Goal: Transaction & Acquisition: Purchase product/service

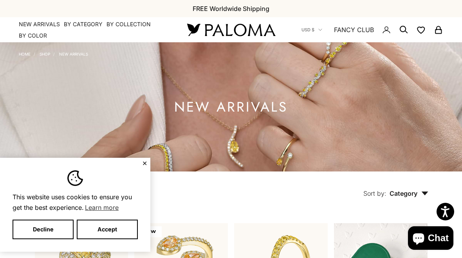
click at [146, 164] on button "✕" at bounding box center [144, 163] width 5 height 5
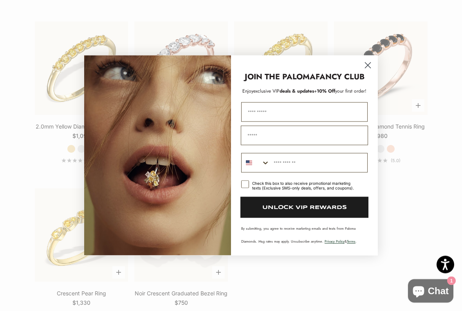
scroll to position [1094, 0]
click at [364, 65] on circle "Close dialog" at bounding box center [367, 65] width 13 height 13
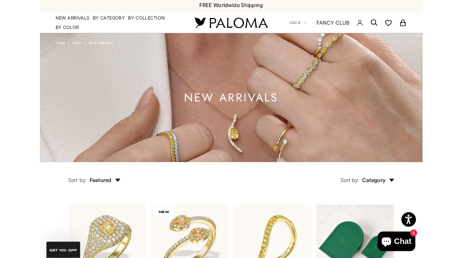
scroll to position [0, 0]
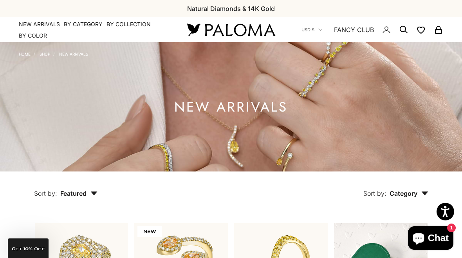
click at [45, 53] on link "Shop" at bounding box center [45, 54] width 11 height 5
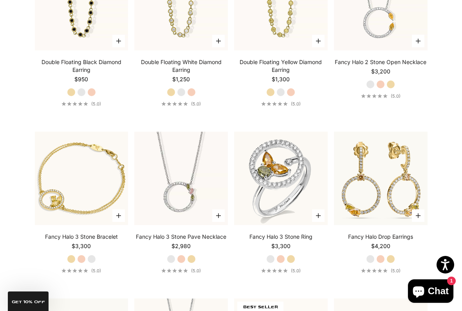
scroll to position [2622, 0]
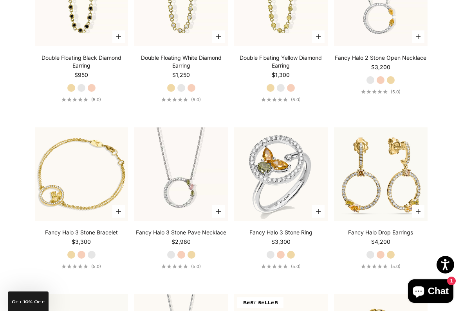
click at [410, 201] on img at bounding box center [380, 174] width 103 height 103
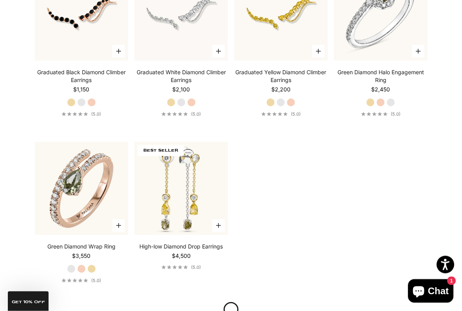
scroll to position [3116, 0]
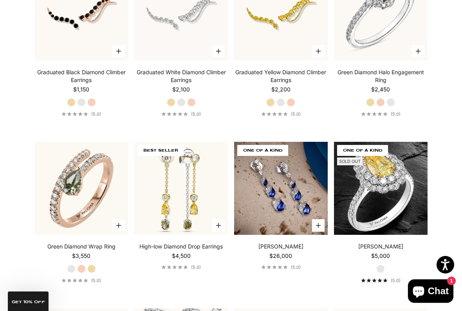
click at [82, 257] on label "Rose Gold" at bounding box center [81, 269] width 9 height 9
click at [92, 257] on label "Yellow Gold" at bounding box center [91, 269] width 9 height 9
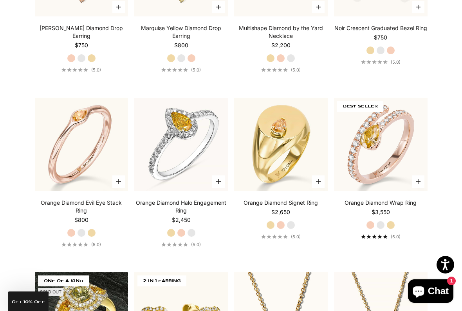
scroll to position [3679, 0]
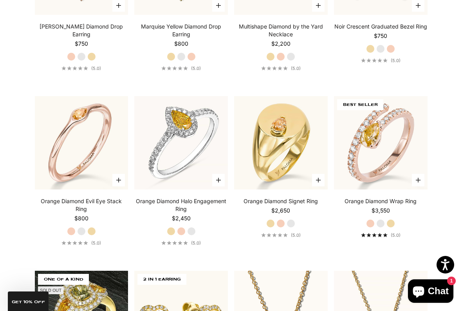
click at [388, 228] on label "Yellow Gold" at bounding box center [390, 223] width 9 height 9
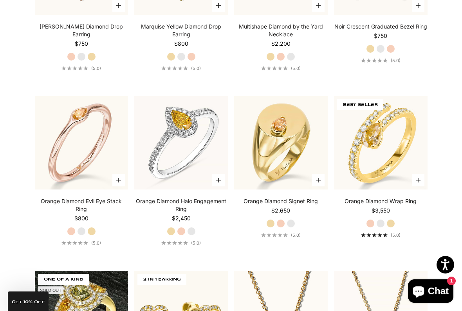
click at [379, 228] on label "White Gold" at bounding box center [380, 223] width 9 height 9
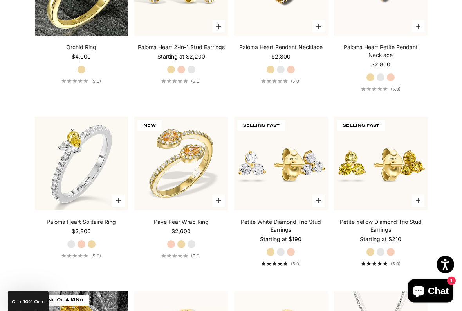
scroll to position [4007, 0]
click at [193, 249] on label "White Gold" at bounding box center [191, 244] width 9 height 9
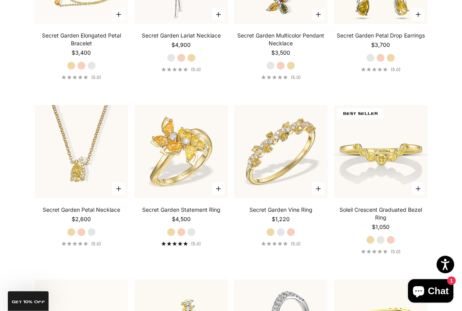
scroll to position [4544, 0]
